Goal: Information Seeking & Learning: Learn about a topic

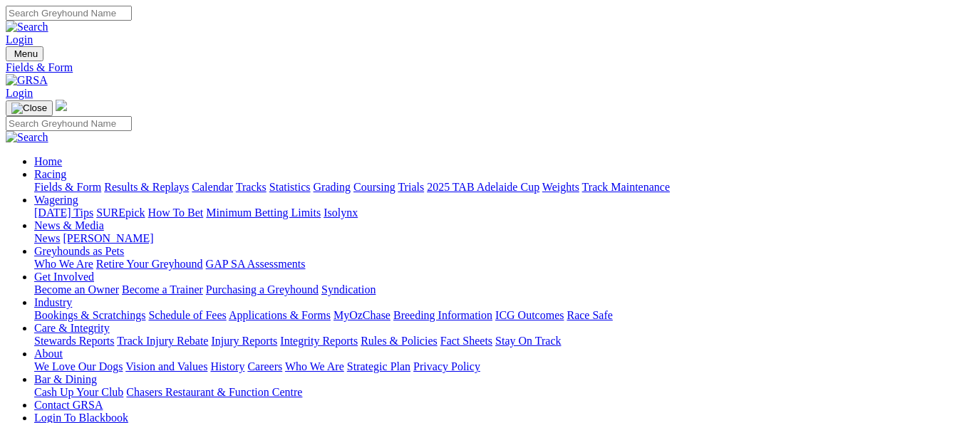
click at [153, 181] on link "Results & Replays" at bounding box center [146, 187] width 85 height 12
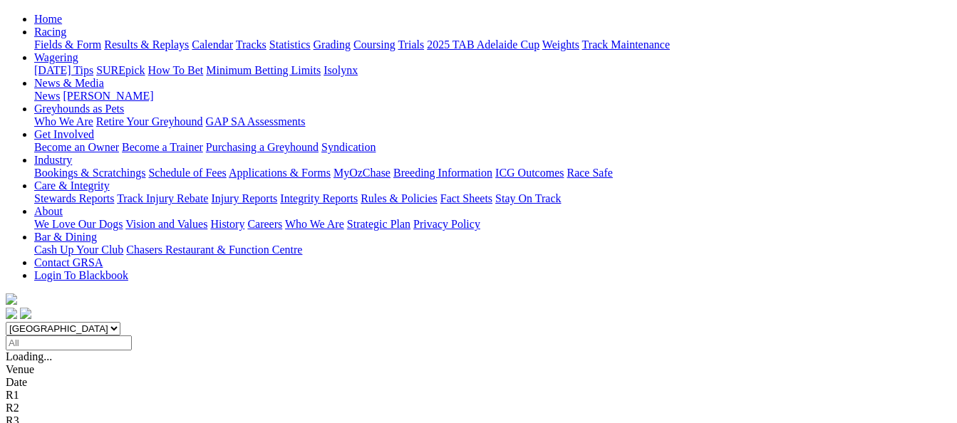
scroll to position [214, 0]
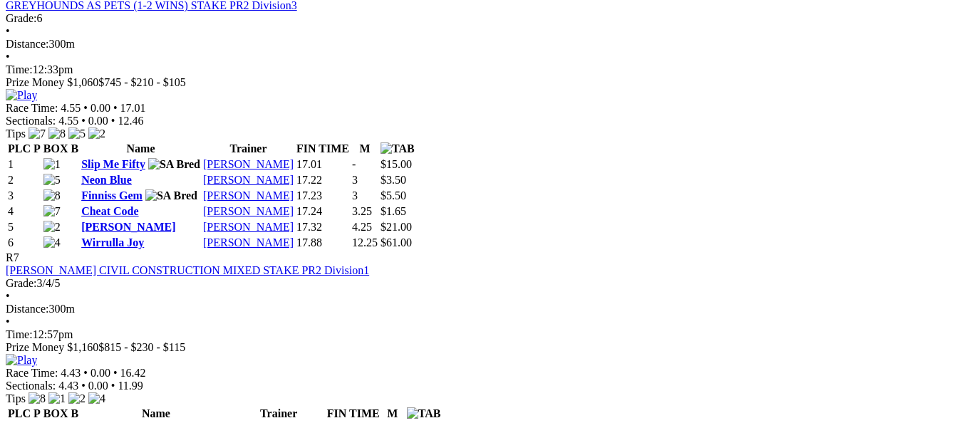
scroll to position [2066, 0]
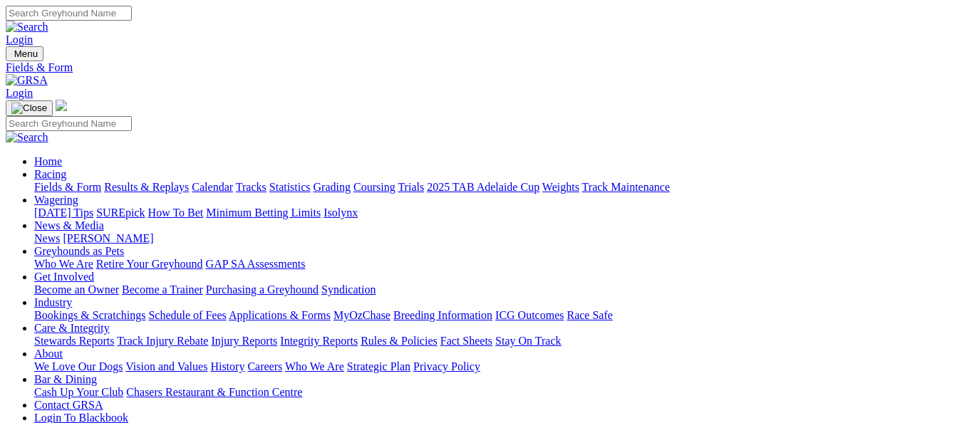
click at [155, 181] on link "Results & Replays" at bounding box center [146, 187] width 85 height 12
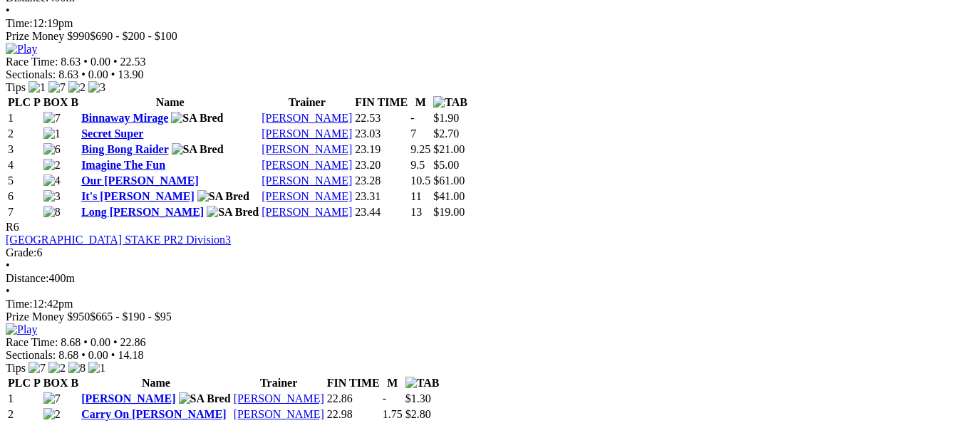
scroll to position [1781, 0]
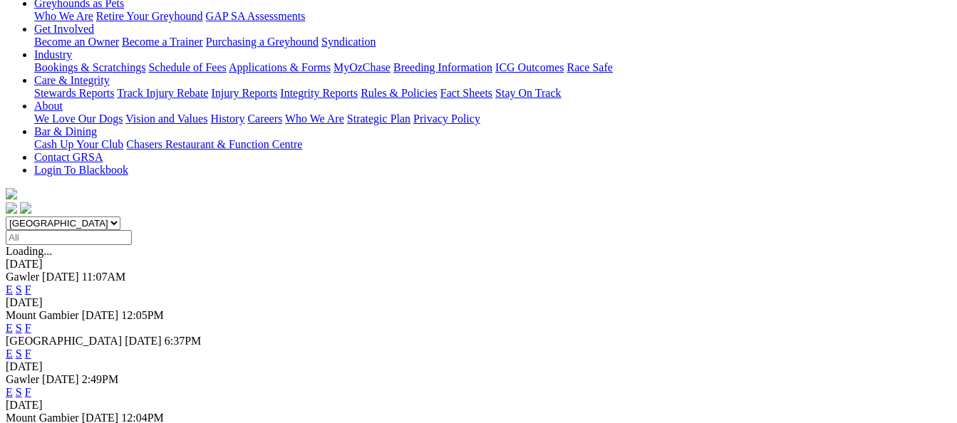
scroll to position [285, 0]
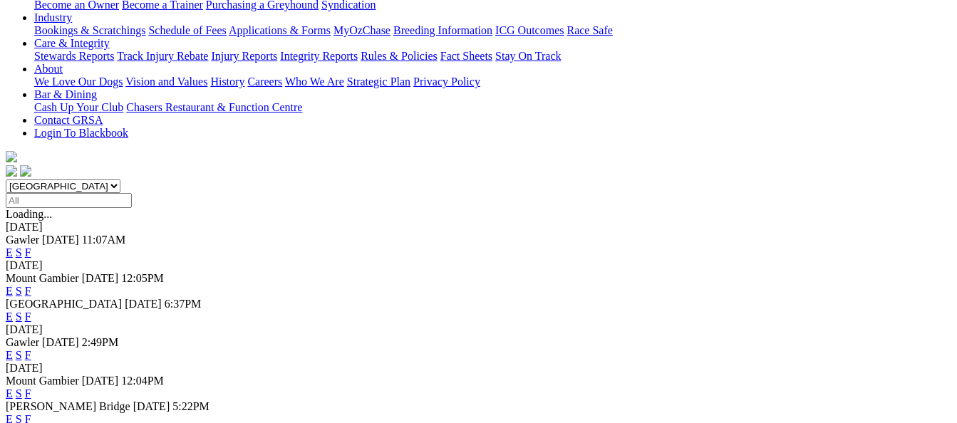
click at [31, 311] on link "F" at bounding box center [28, 317] width 6 height 12
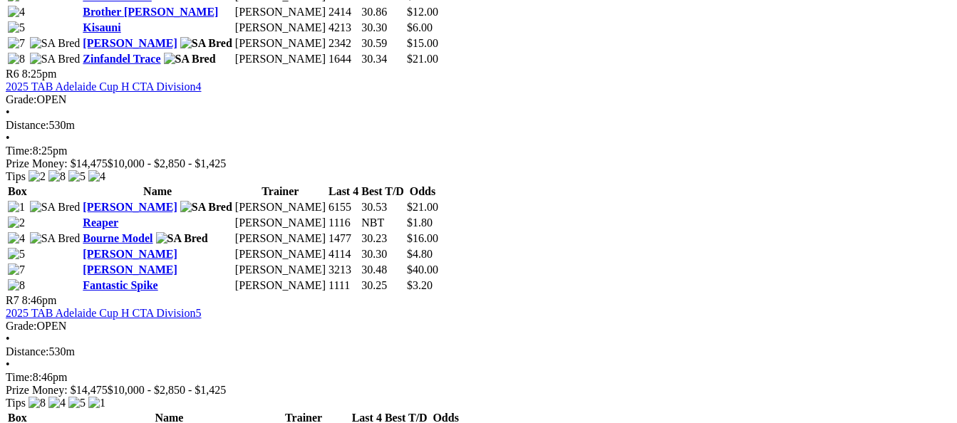
scroll to position [1923, 0]
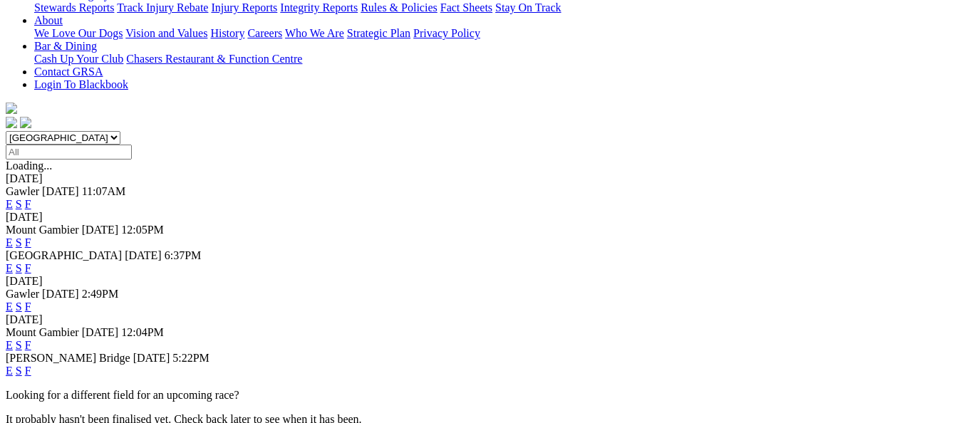
scroll to position [356, 0]
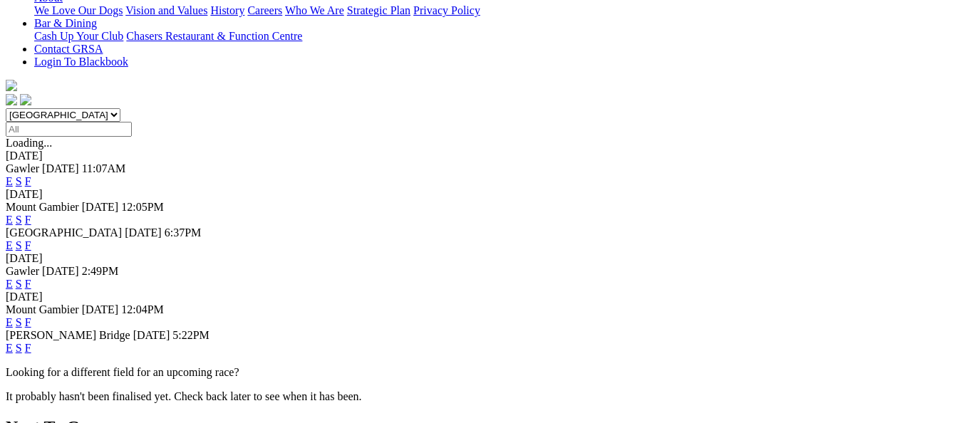
click at [31, 278] on link "F" at bounding box center [28, 284] width 6 height 12
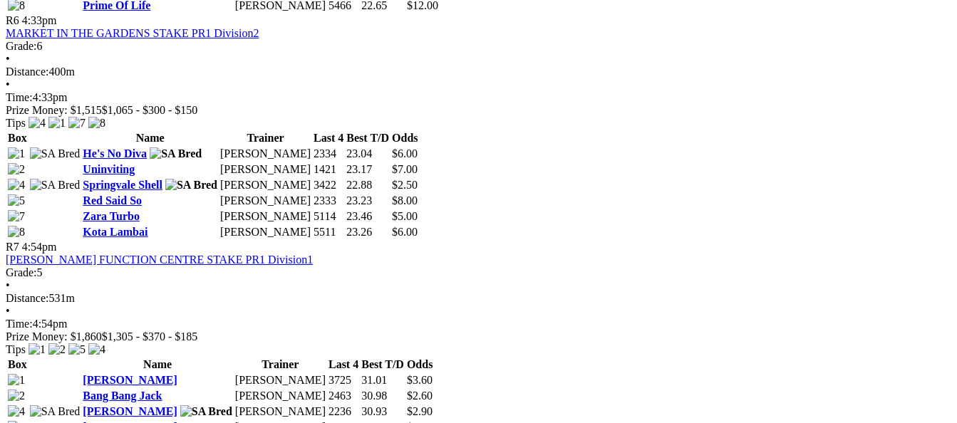
scroll to position [1852, 0]
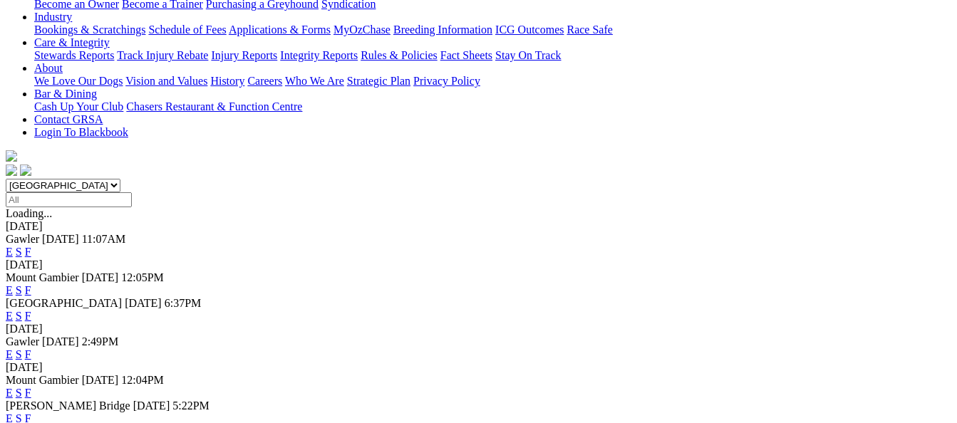
scroll to position [356, 0]
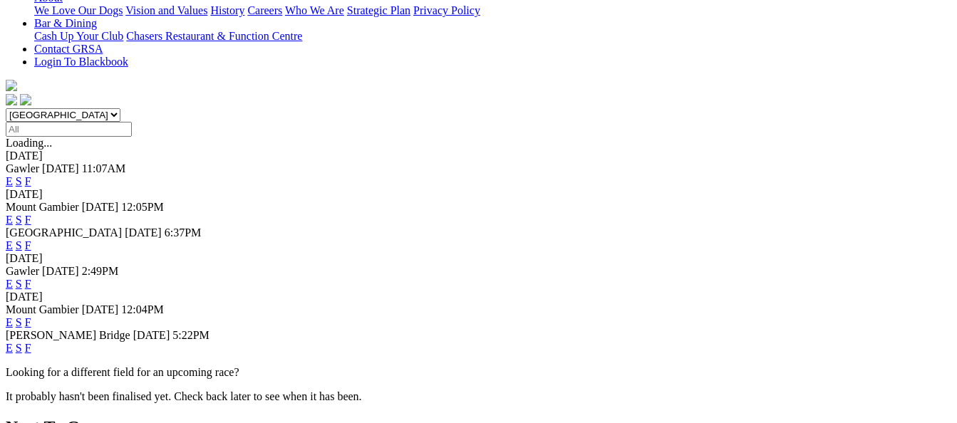
click at [31, 342] on link "F" at bounding box center [28, 348] width 6 height 12
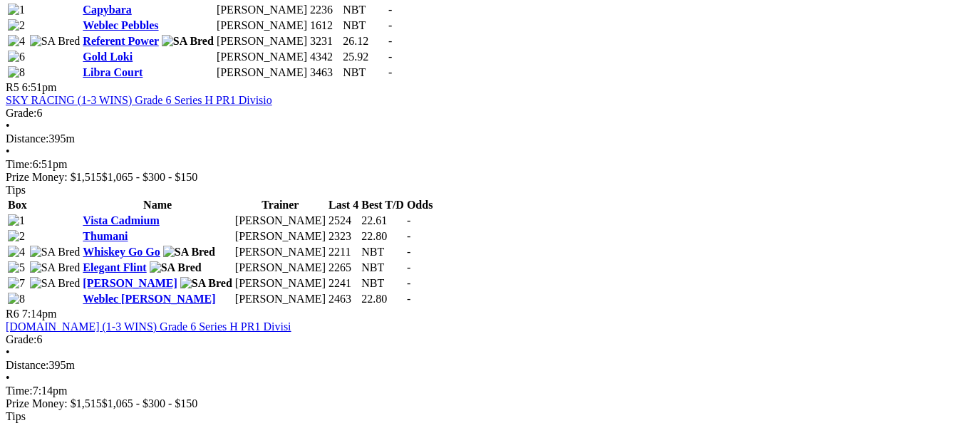
scroll to position [1567, 0]
